Goal: Task Accomplishment & Management: Complete application form

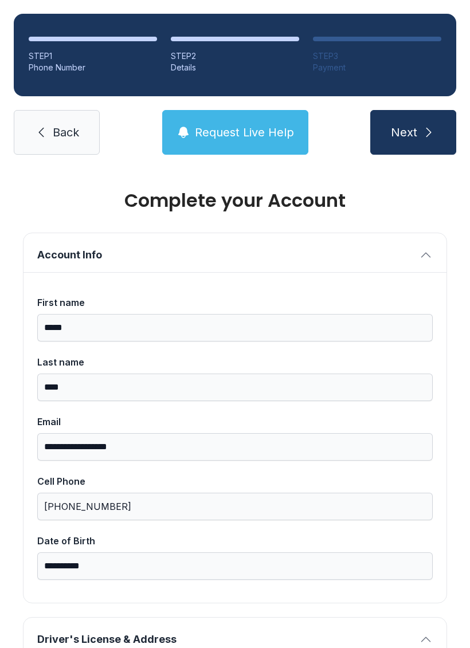
select select "**"
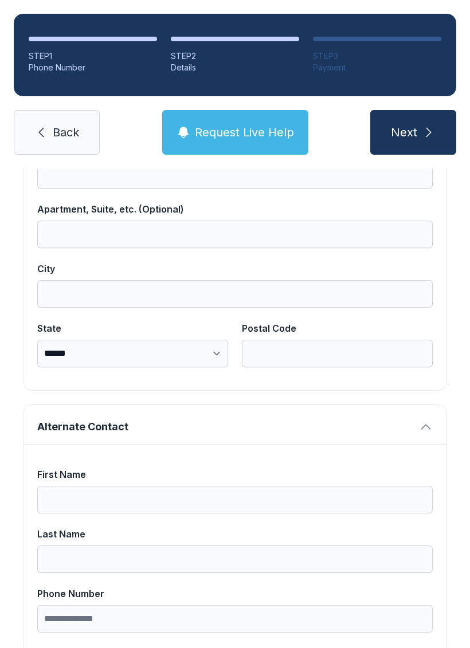
scroll to position [700, 0]
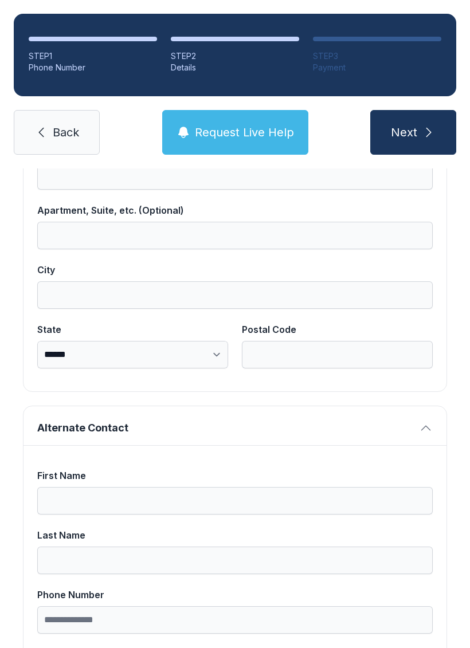
click at [49, 115] on link "Back" at bounding box center [57, 132] width 86 height 45
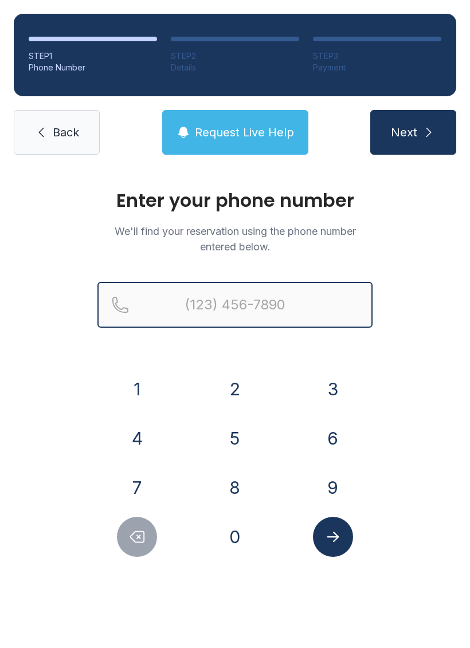
click at [319, 327] on input "Reservation phone number" at bounding box center [234, 305] width 275 height 46
type input "[PHONE_NUMBER]"
click at [413, 132] on button "Next" at bounding box center [413, 132] width 86 height 45
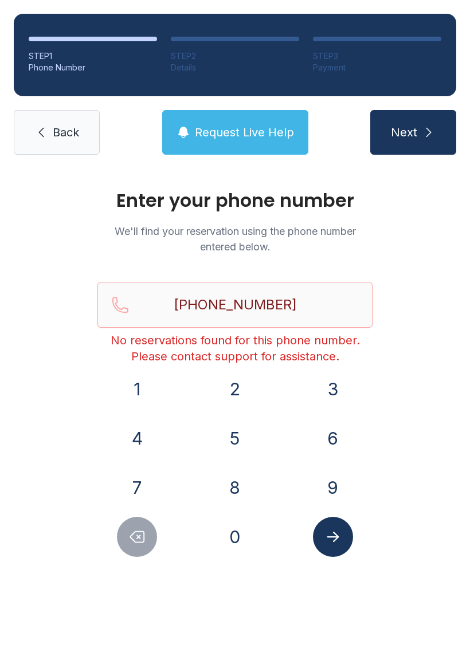
click at [83, 144] on link "Back" at bounding box center [57, 132] width 86 height 45
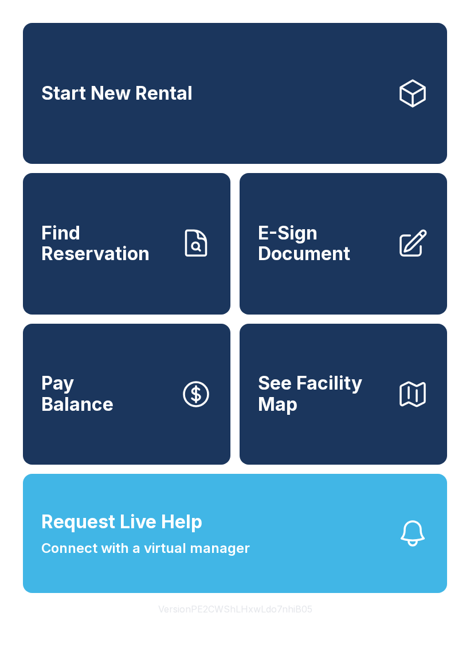
click at [65, 141] on link "Start New Rental" at bounding box center [235, 93] width 424 height 141
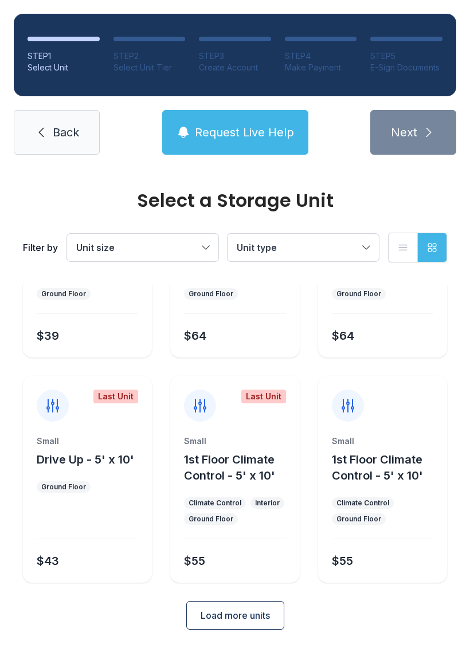
scroll to position [136, 0]
click at [81, 128] on link "Back" at bounding box center [57, 132] width 86 height 45
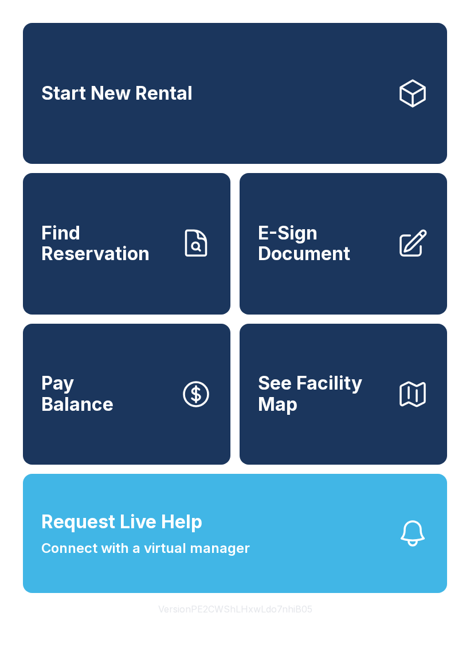
click at [364, 246] on span "E-Sign Document" at bounding box center [322, 244] width 129 height 42
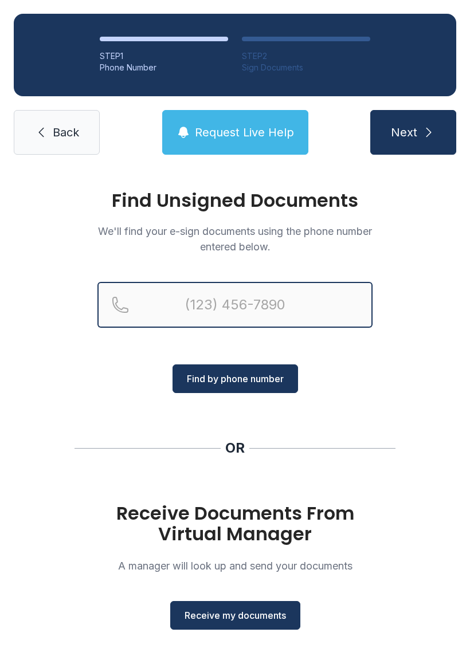
click at [209, 295] on input "Reservation phone number" at bounding box center [234, 305] width 275 height 46
type input "[PHONE_NUMBER]"
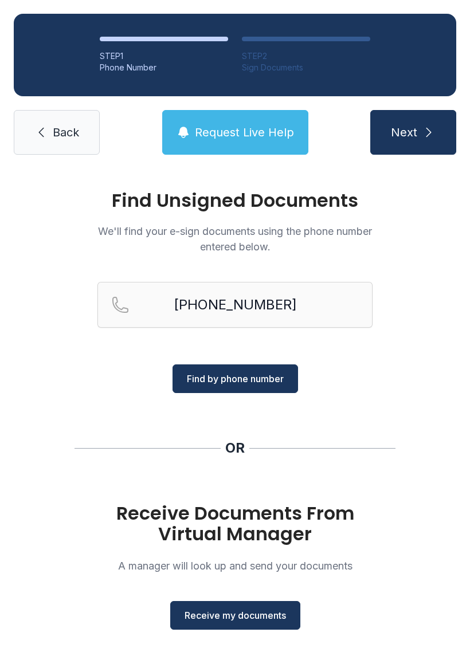
click at [237, 384] on span "Find by phone number" at bounding box center [235, 379] width 97 height 14
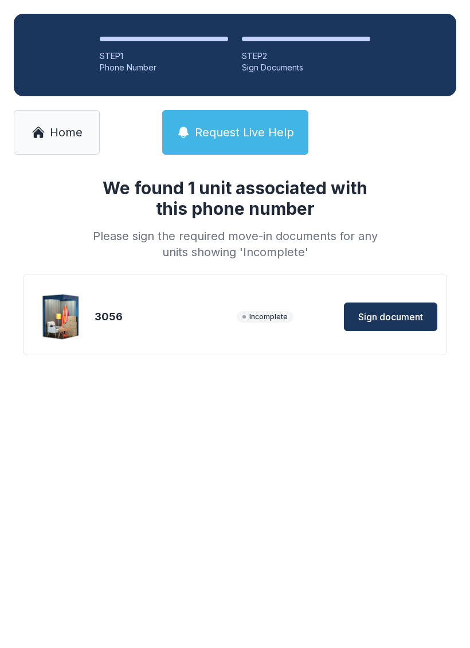
click at [391, 310] on span "Sign document" at bounding box center [390, 317] width 65 height 14
click at [55, 116] on link "Home" at bounding box center [57, 132] width 86 height 45
